Goal: Book appointment/travel/reservation

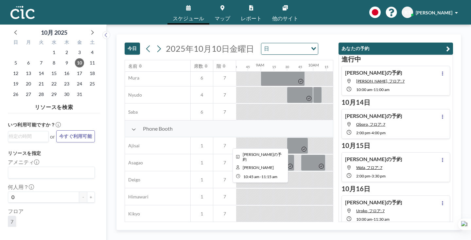
scroll to position [136, 446]
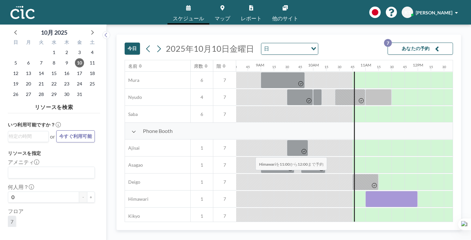
drag, startPoint x: 217, startPoint y: 140, endPoint x: 253, endPoint y: 142, distance: 36.7
click at [365, 191] on div at bounding box center [391, 199] width 52 height 16
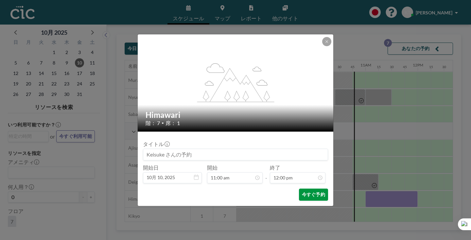
scroll to position [501, 0]
click at [299, 188] on button "今すぐ予約" at bounding box center [313, 194] width 29 height 12
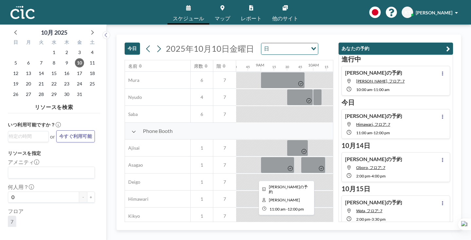
click at [365, 191] on div at bounding box center [391, 199] width 52 height 16
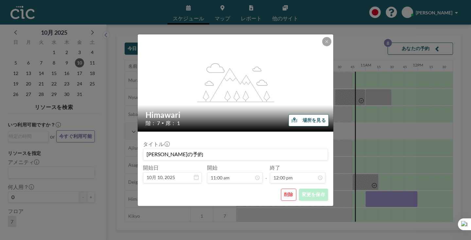
scroll to position [501, 0]
click at [281, 188] on button "削除" at bounding box center [288, 194] width 15 height 12
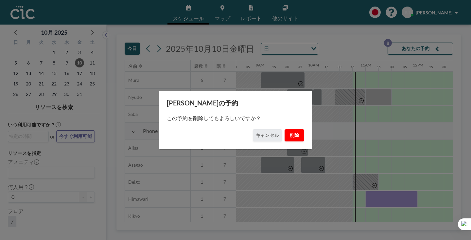
click at [286, 133] on button "削除" at bounding box center [295, 135] width 20 height 12
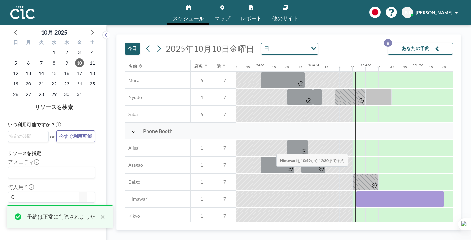
drag, startPoint x: 208, startPoint y: 136, endPoint x: 274, endPoint y: 138, distance: 66.1
click at [356, 191] on div at bounding box center [400, 199] width 88 height 16
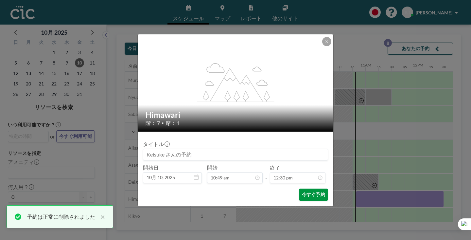
scroll to position [522, 0]
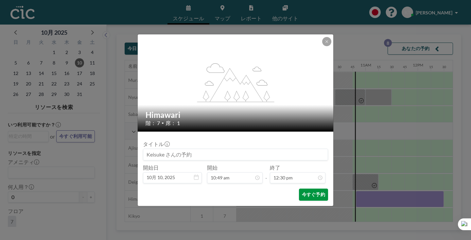
click at [299, 188] on button "今すぐ予約" at bounding box center [313, 194] width 29 height 12
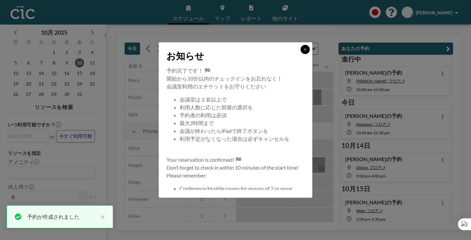
click at [301, 54] on button at bounding box center [305, 49] width 9 height 9
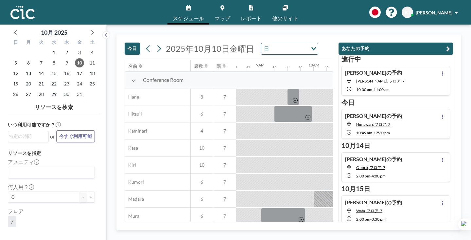
scroll to position [0, 446]
